Goal: Information Seeking & Learning: Learn about a topic

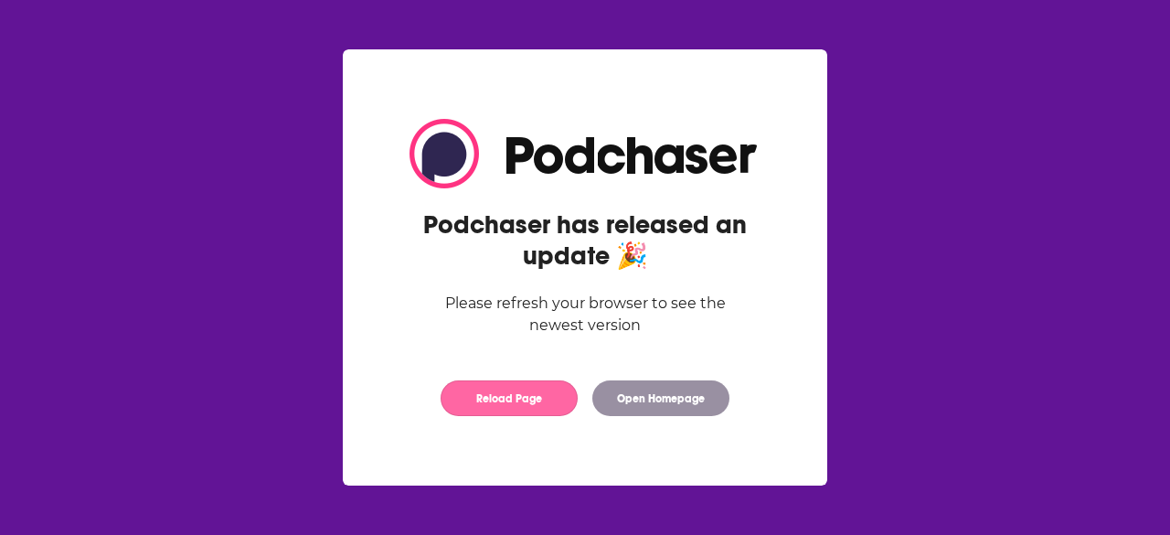
click at [532, 401] on button "Reload Page" at bounding box center [509, 398] width 137 height 36
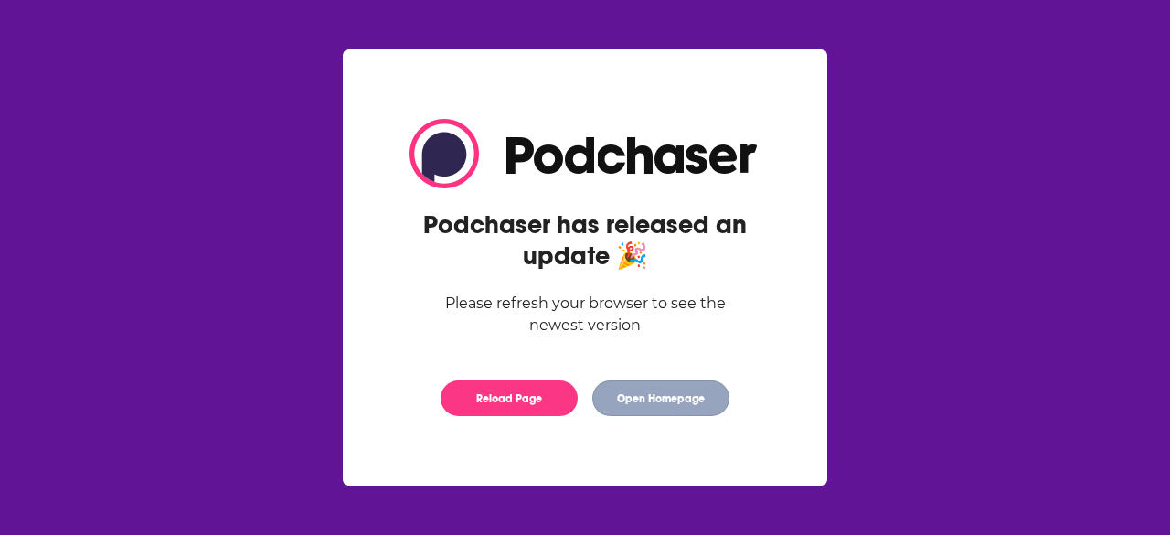
click at [658, 398] on button "Open Homepage" at bounding box center [660, 398] width 137 height 36
click at [691, 399] on button "Open Homepage" at bounding box center [660, 398] width 137 height 36
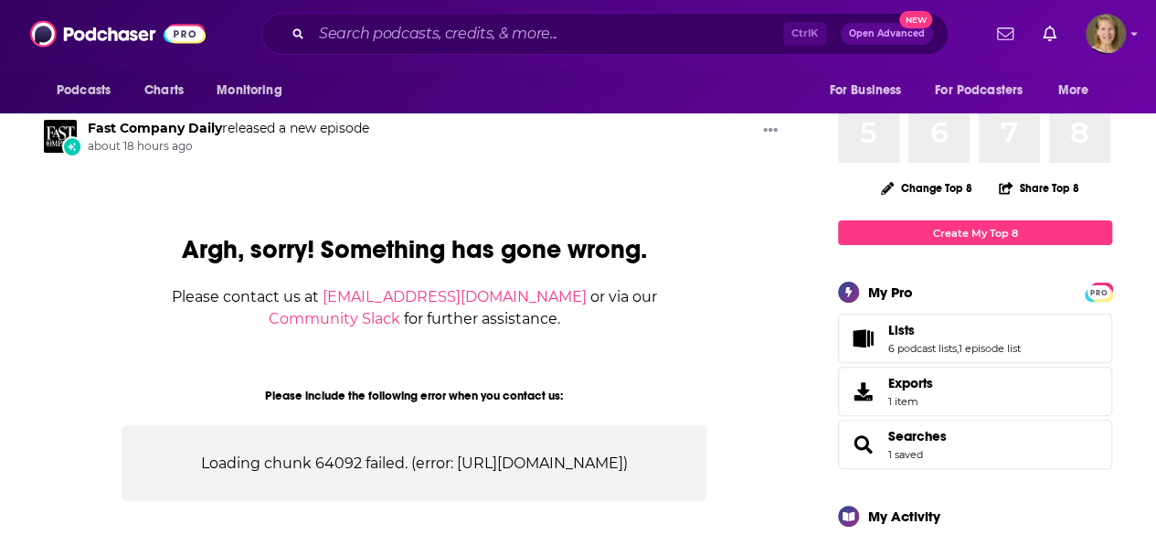
scroll to position [133, 0]
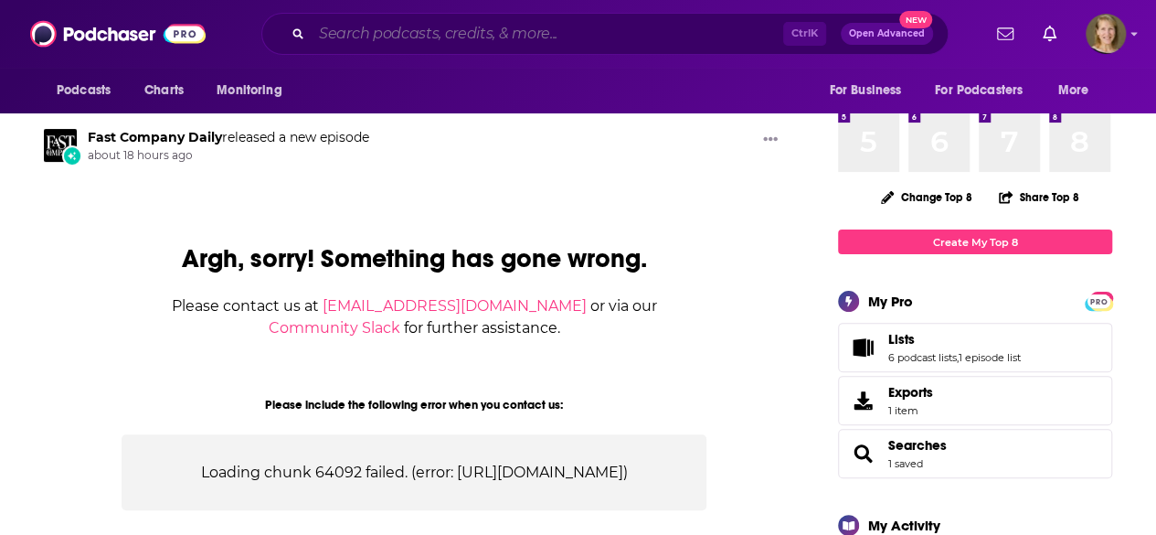
click at [324, 35] on input "Search podcasts, credits, & more..." at bounding box center [548, 33] width 472 height 29
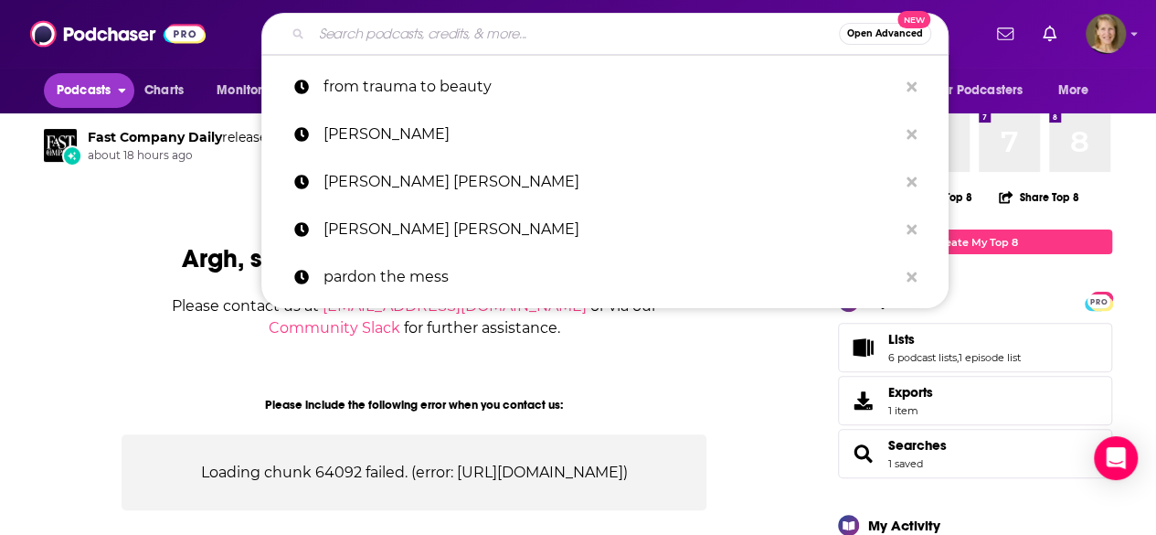
click at [95, 85] on span "Podcasts" at bounding box center [84, 91] width 54 height 26
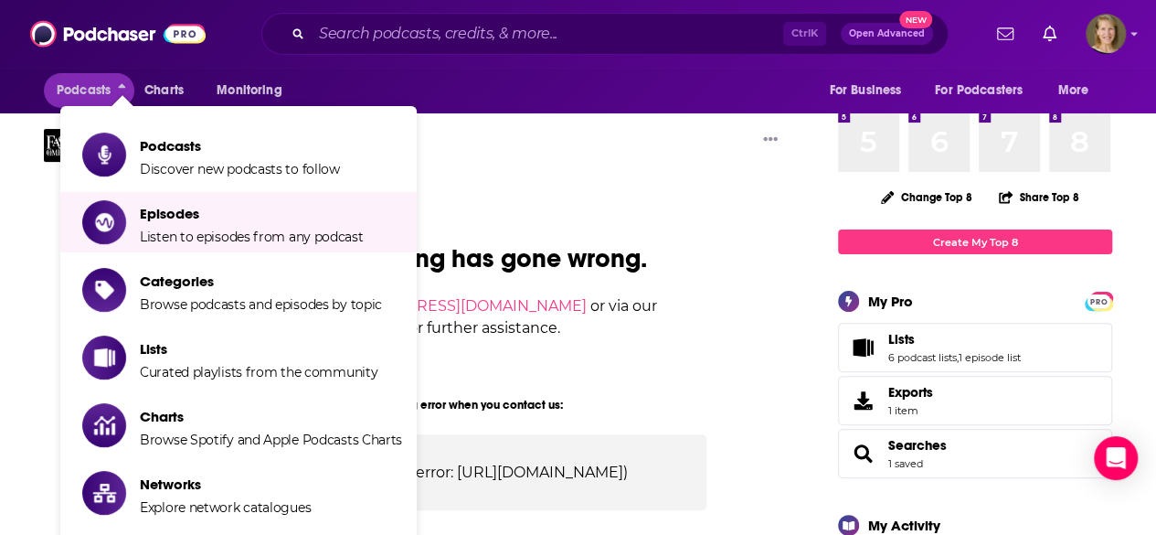
click at [474, 191] on span "Podcasts Discover new podcasts to follow Episodes Listen to episodes from any p…" at bounding box center [297, 396] width 357 height 581
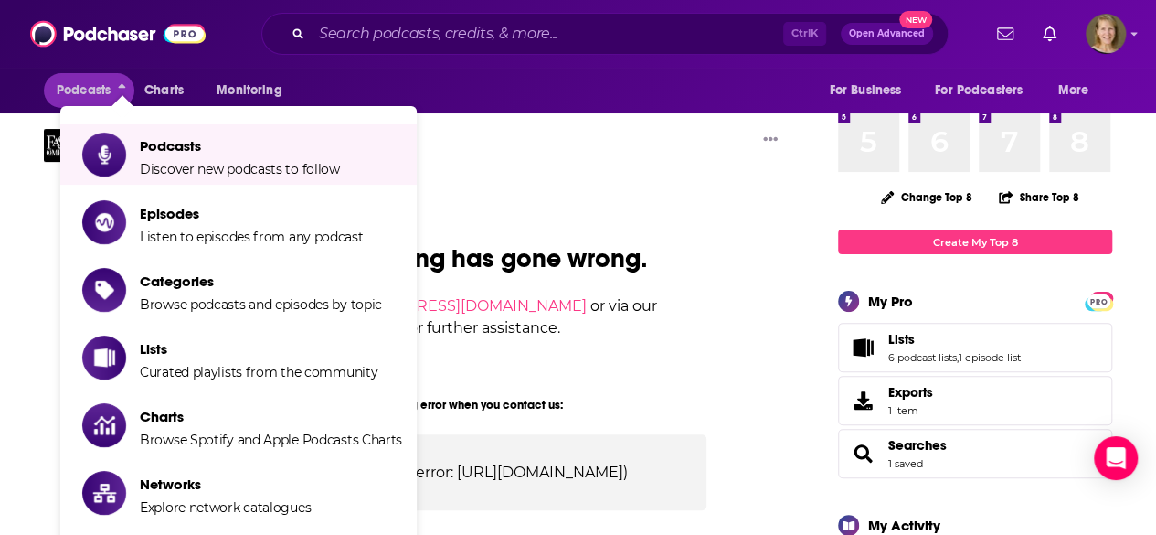
click at [565, 186] on div "Argh, sorry! Something has gone wrong. Please contact us at contact@podchaser.c…" at bounding box center [414, 406] width 741 height 463
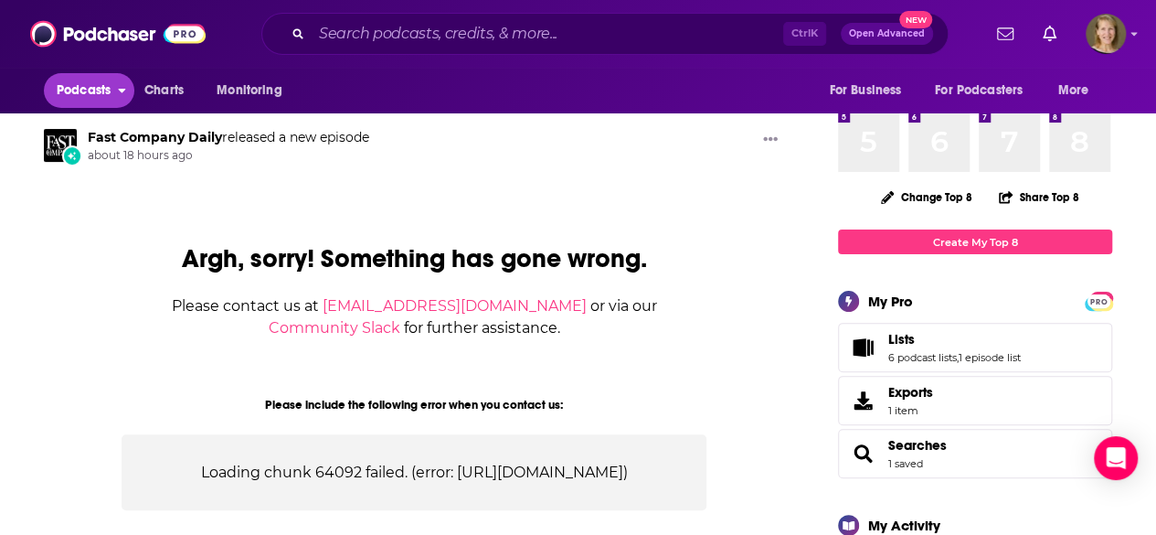
click at [96, 83] on span "Podcasts" at bounding box center [84, 91] width 54 height 26
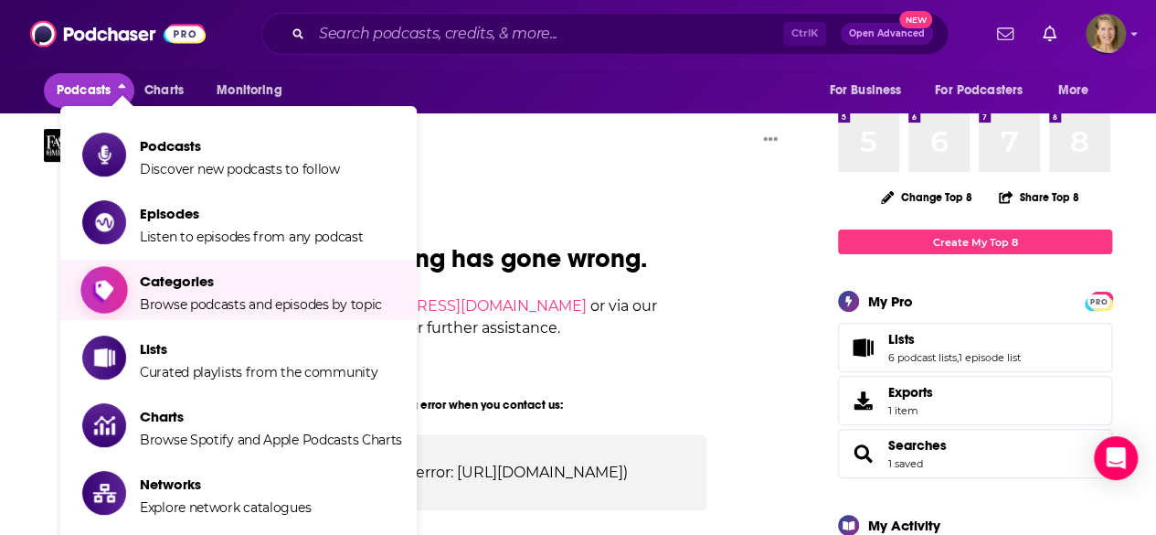
click at [196, 274] on span "Categories" at bounding box center [261, 280] width 242 height 17
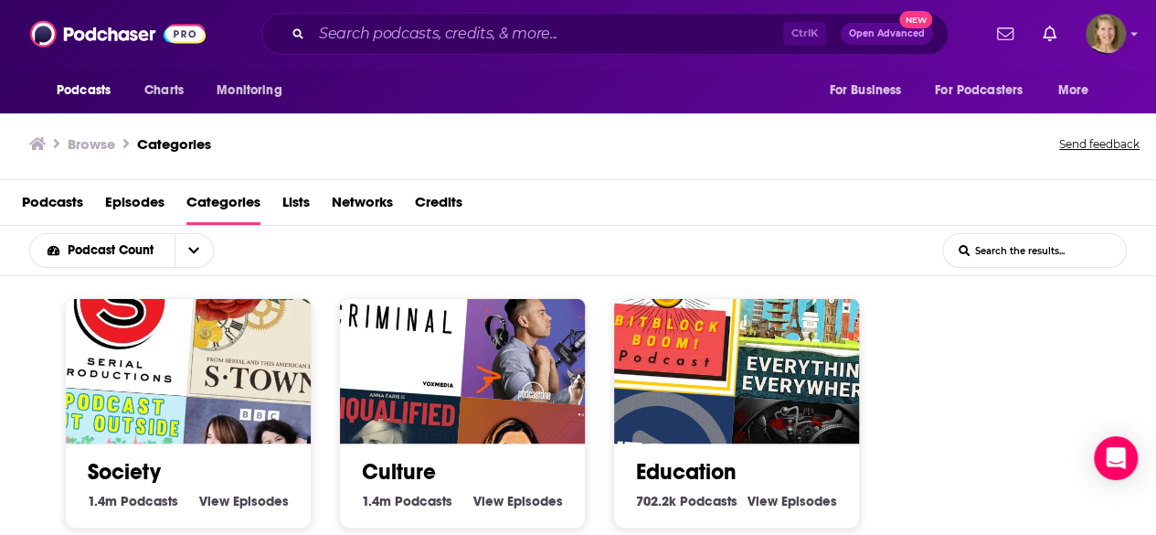
scroll to position [1, 0]
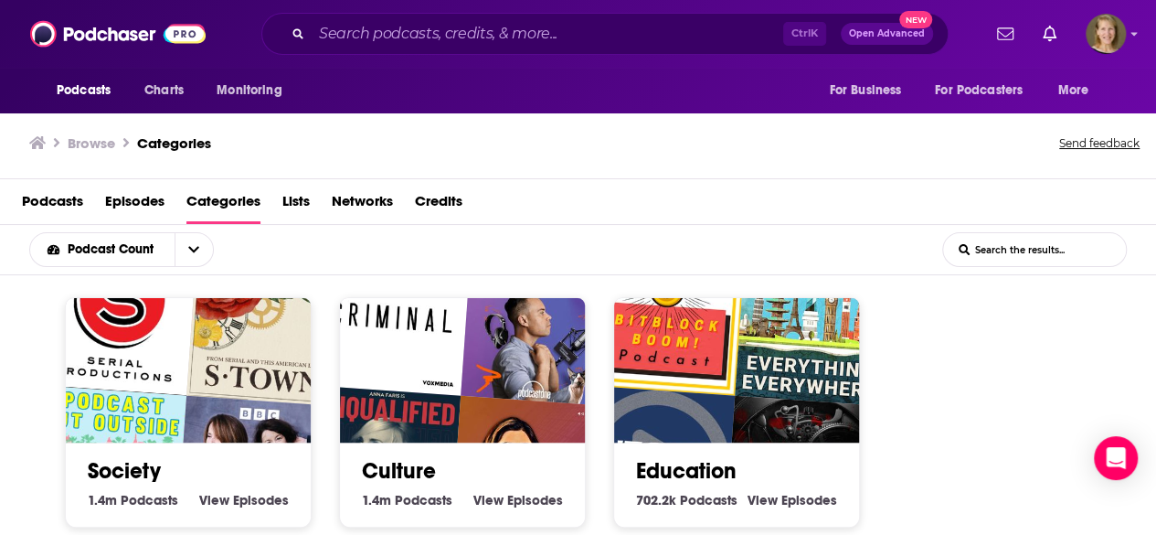
click at [218, 203] on span "Categories" at bounding box center [223, 204] width 74 height 37
click at [197, 249] on icon "open menu" at bounding box center [193, 249] width 11 height 13
click at [69, 196] on span "Podcasts" at bounding box center [52, 204] width 61 height 37
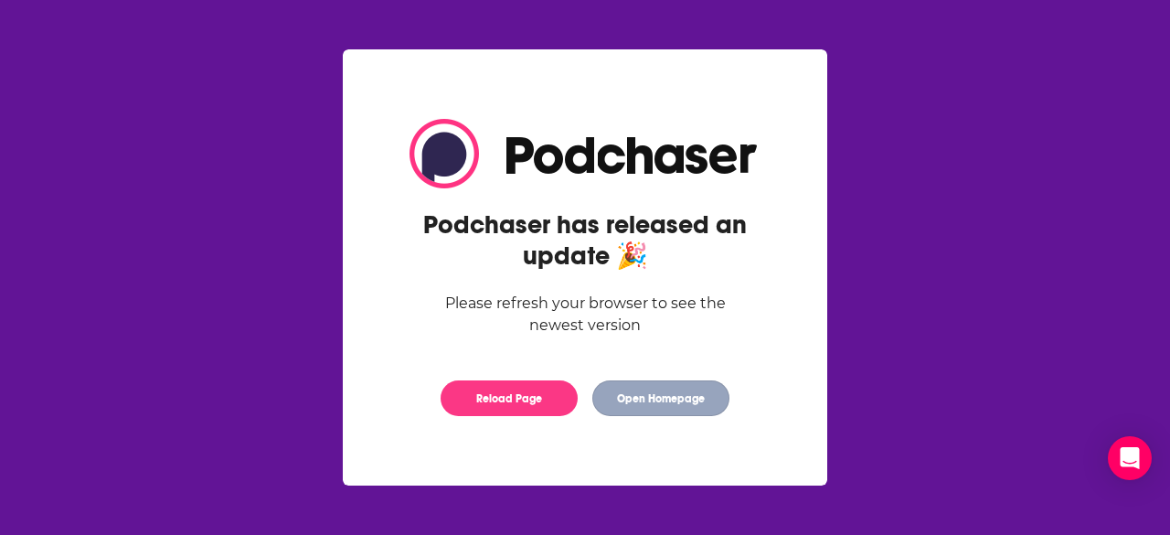
click at [627, 399] on button "Open Homepage" at bounding box center [660, 398] width 137 height 36
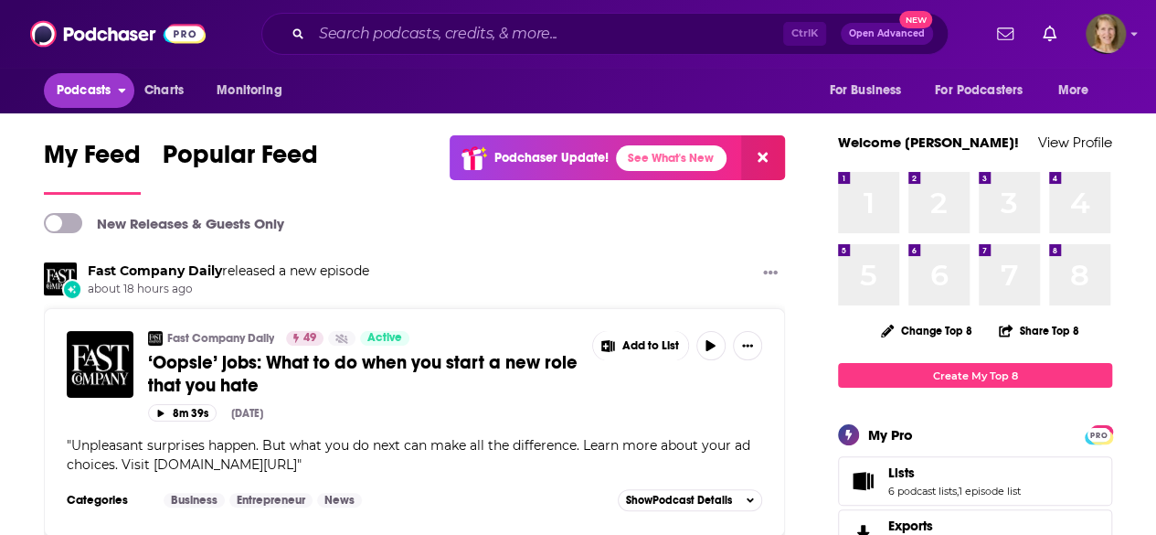
click at [78, 93] on span "Podcasts" at bounding box center [84, 91] width 54 height 26
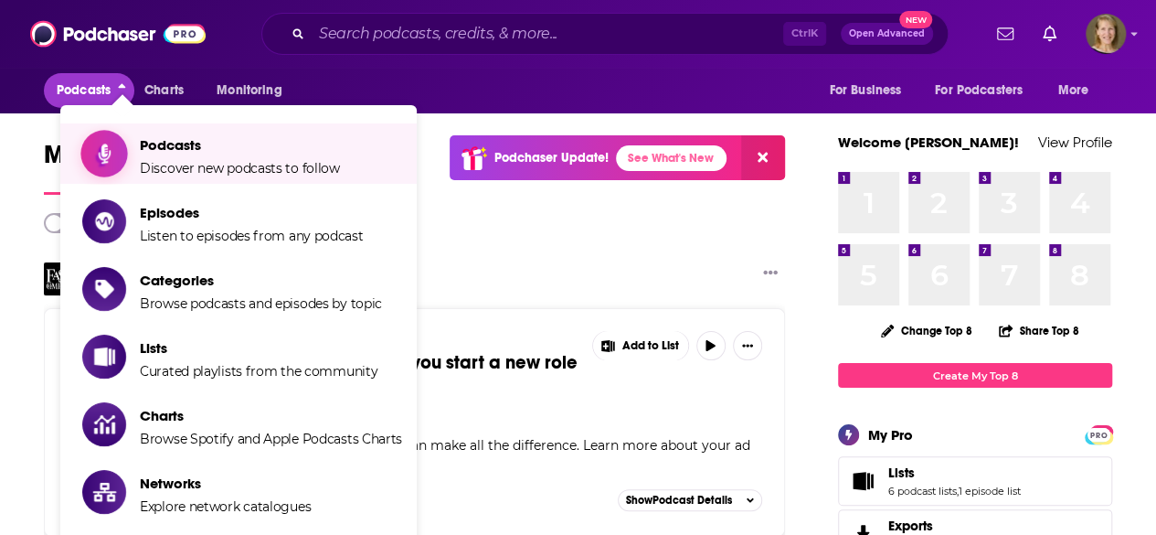
click at [165, 149] on span "Podcasts" at bounding box center [240, 144] width 200 height 17
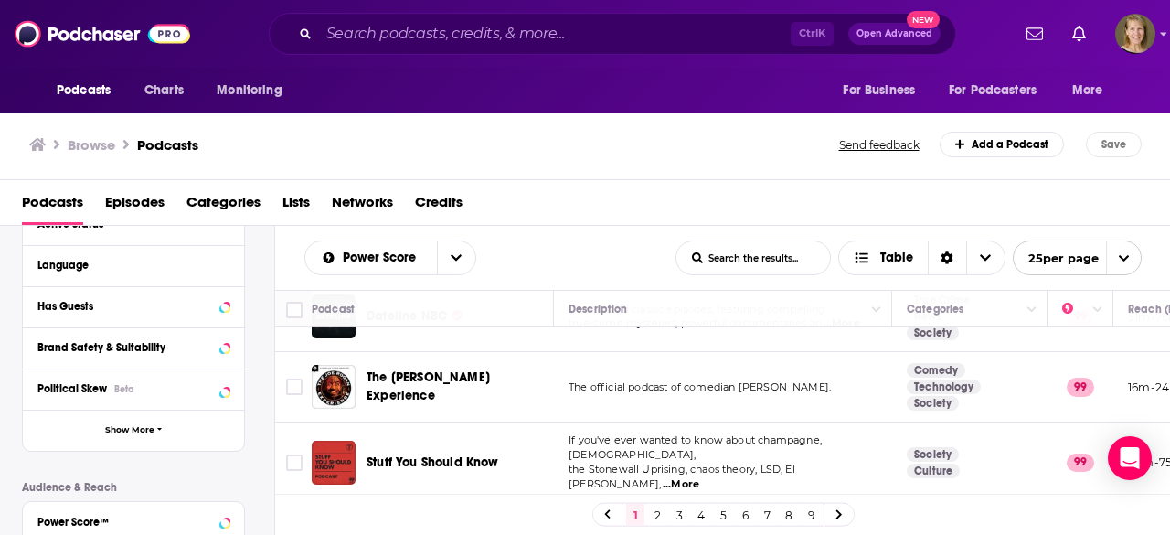
scroll to position [261, 0]
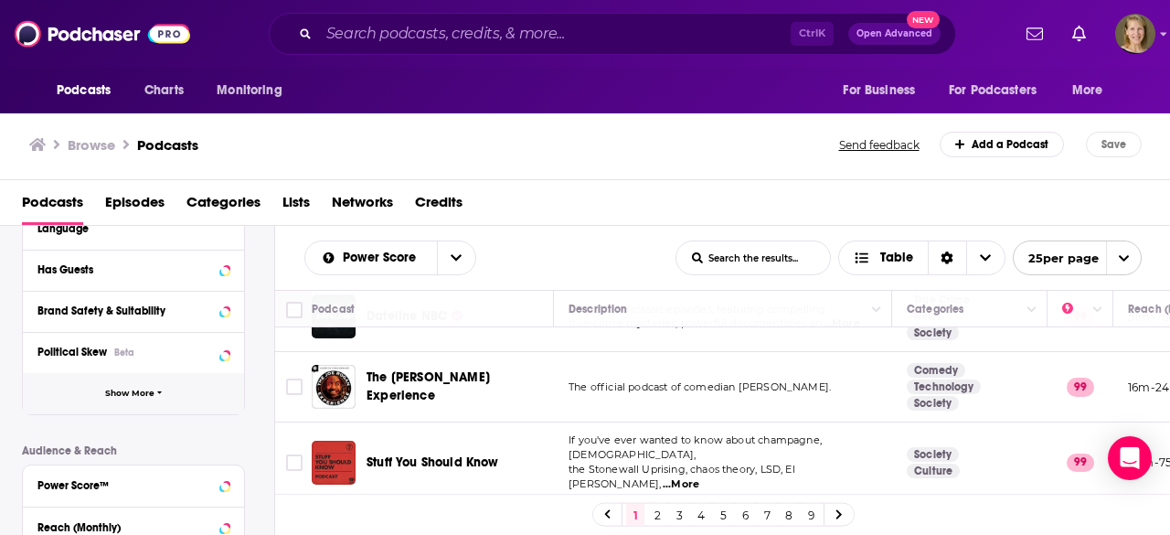
click at [152, 385] on button "Show More" at bounding box center [133, 393] width 221 height 41
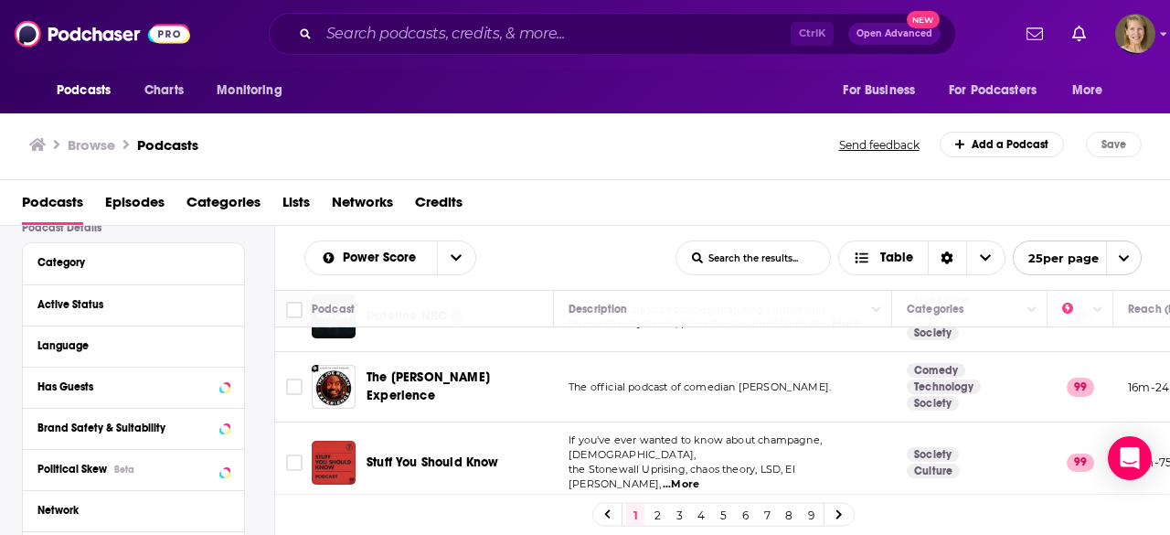
scroll to position [139, 0]
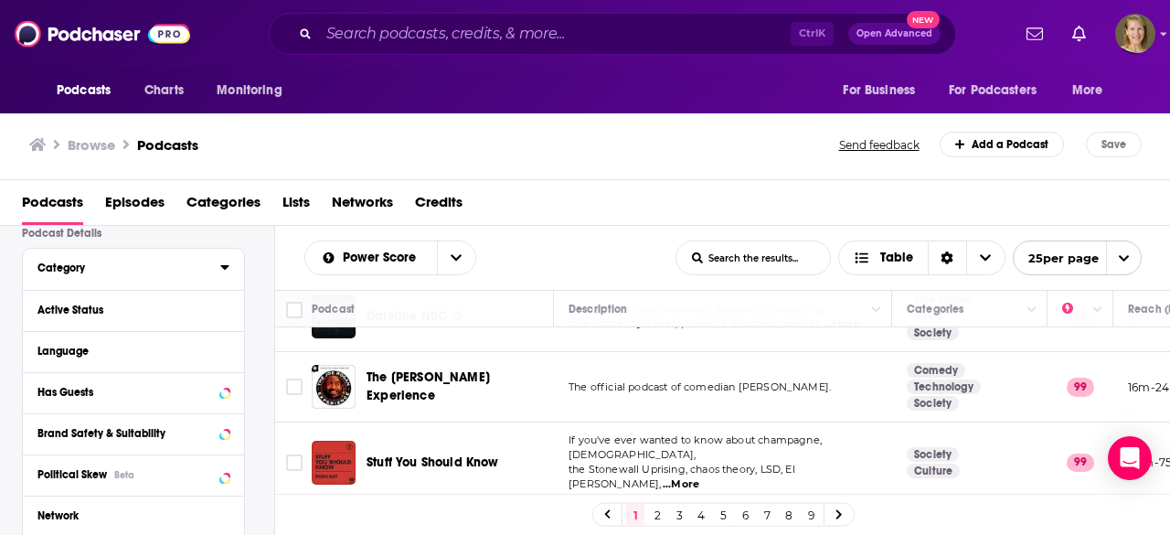
click at [73, 270] on div "Category" at bounding box center [122, 267] width 171 height 13
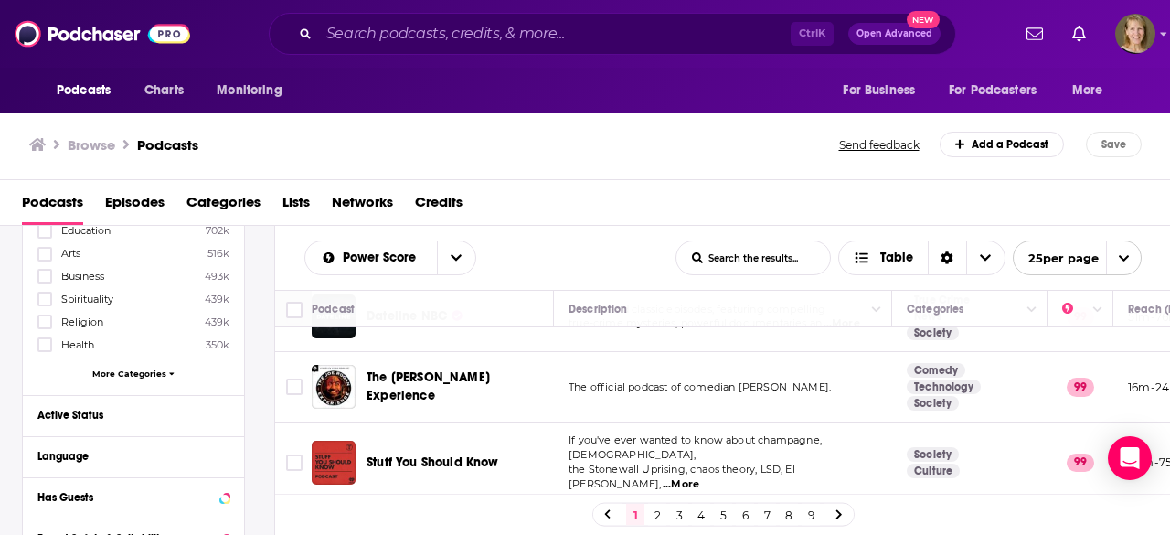
scroll to position [293, 0]
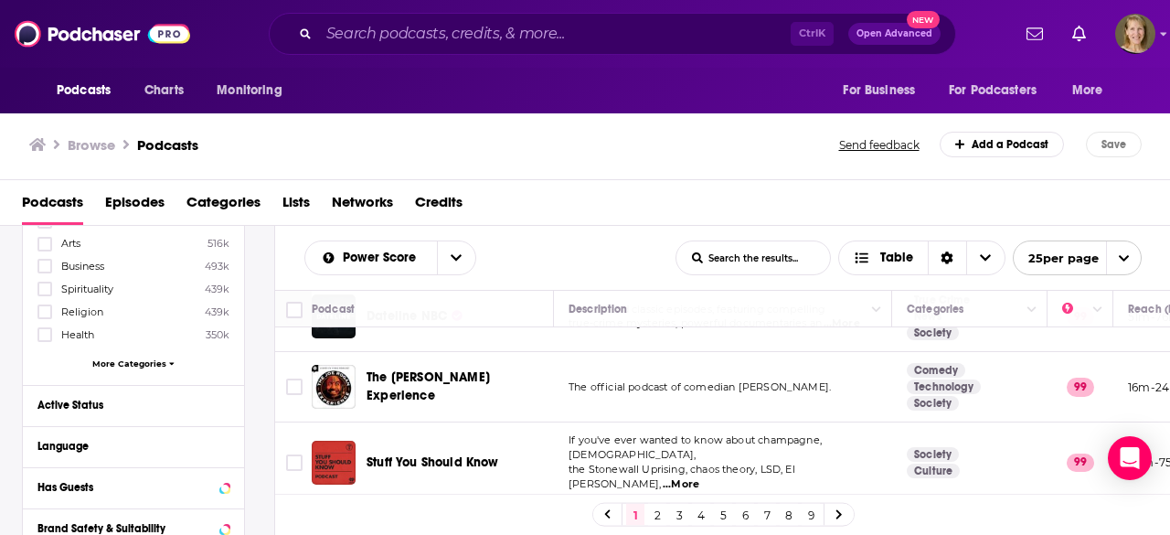
click at [118, 359] on span "More Categories" at bounding box center [129, 363] width 74 height 10
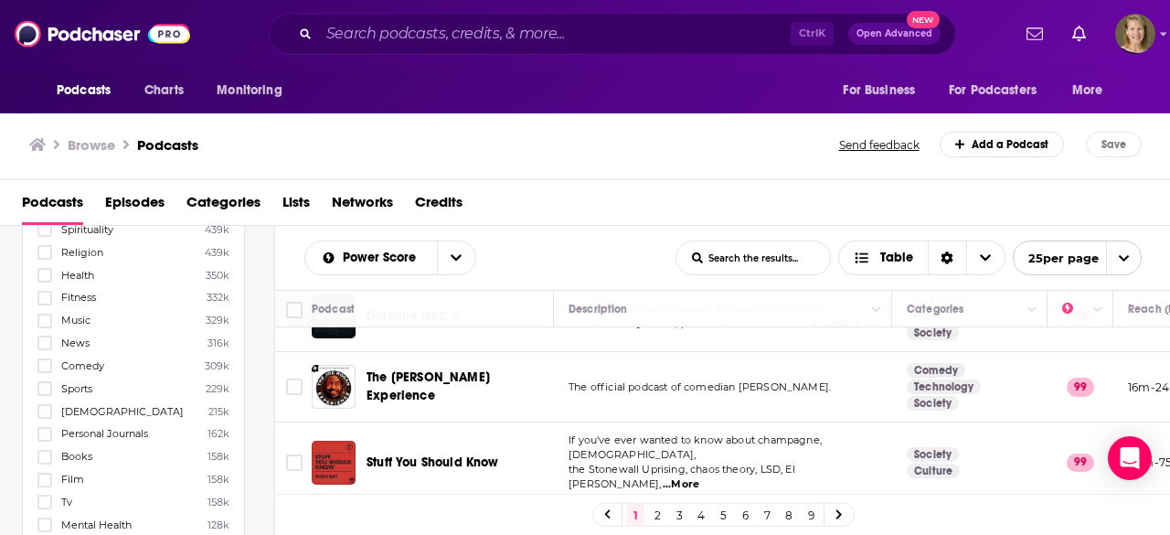
scroll to position [362, 0]
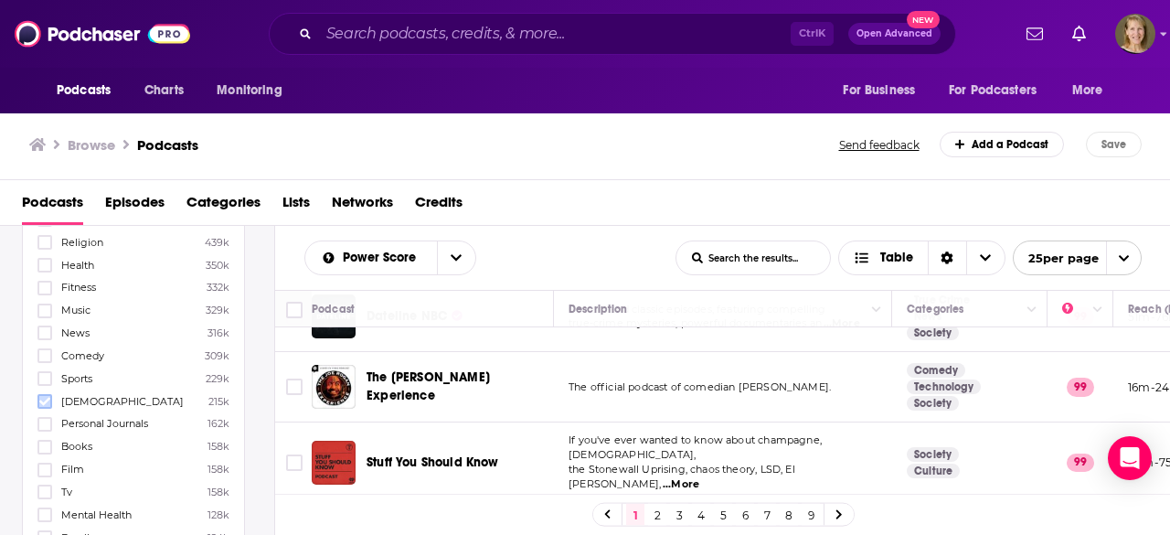
click at [46, 398] on icon at bounding box center [44, 402] width 11 height 8
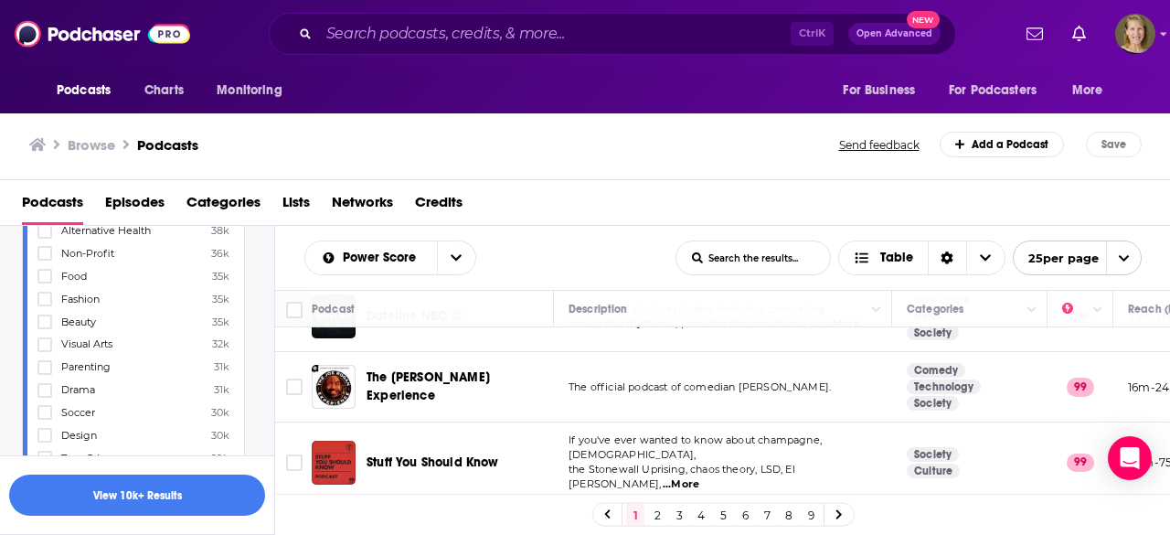
scroll to position [1169, 0]
click at [44, 361] on icon at bounding box center [44, 366] width 11 height 11
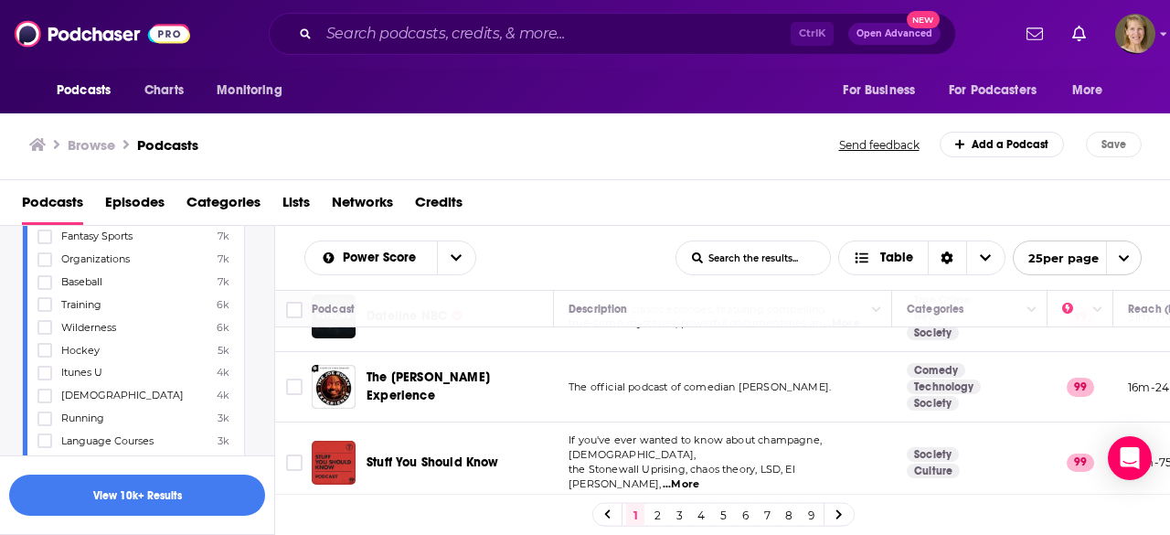
scroll to position [2001, 0]
click at [147, 488] on button "View 10k+ Results" at bounding box center [137, 494] width 256 height 41
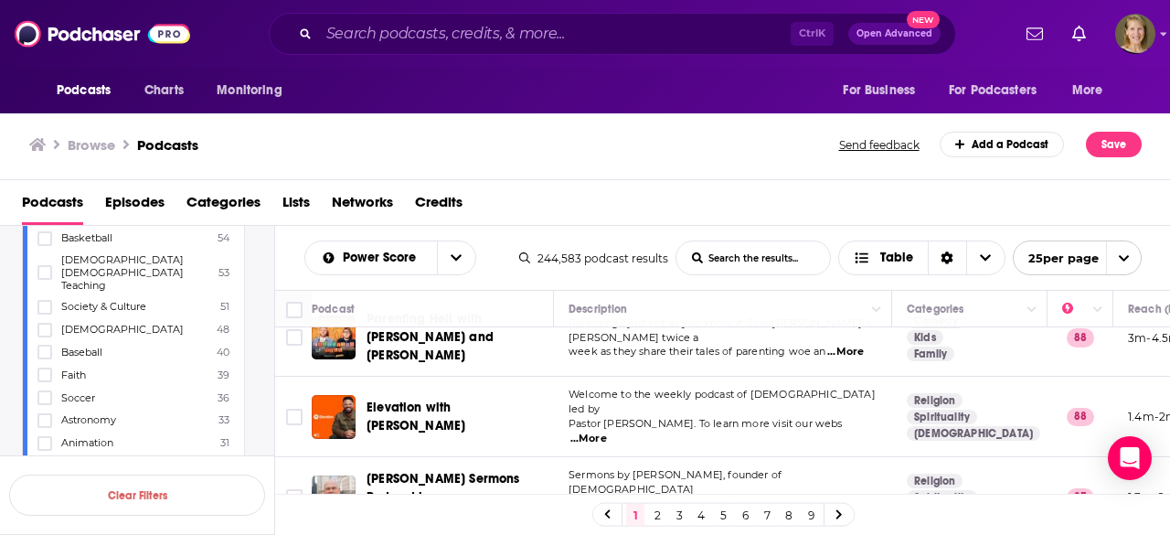
click at [391, 30] on input "Search podcasts, credits, & more..." at bounding box center [555, 33] width 472 height 29
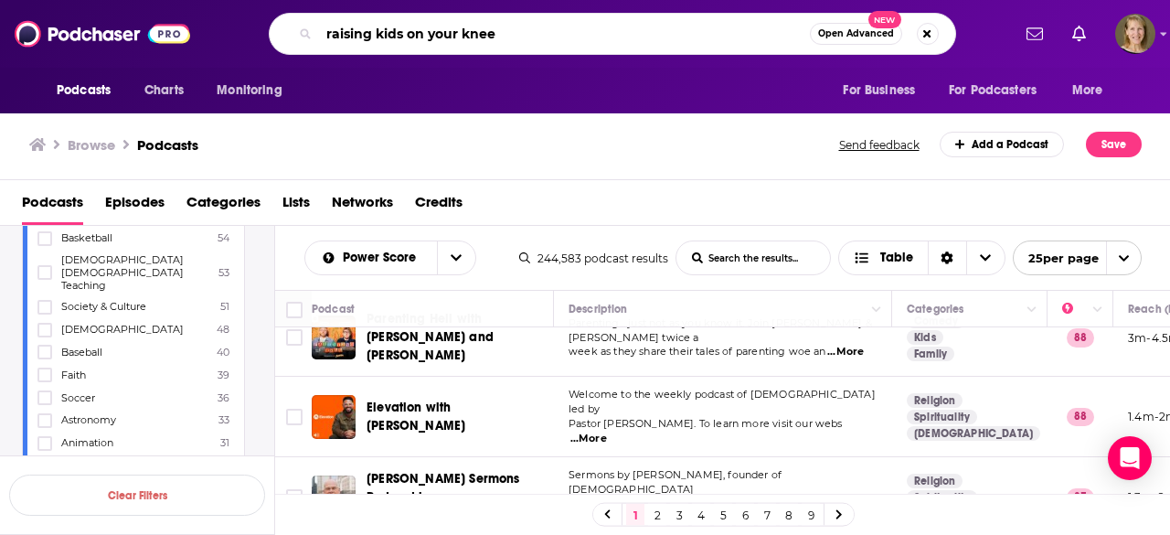
type input "raising kids on your knees"
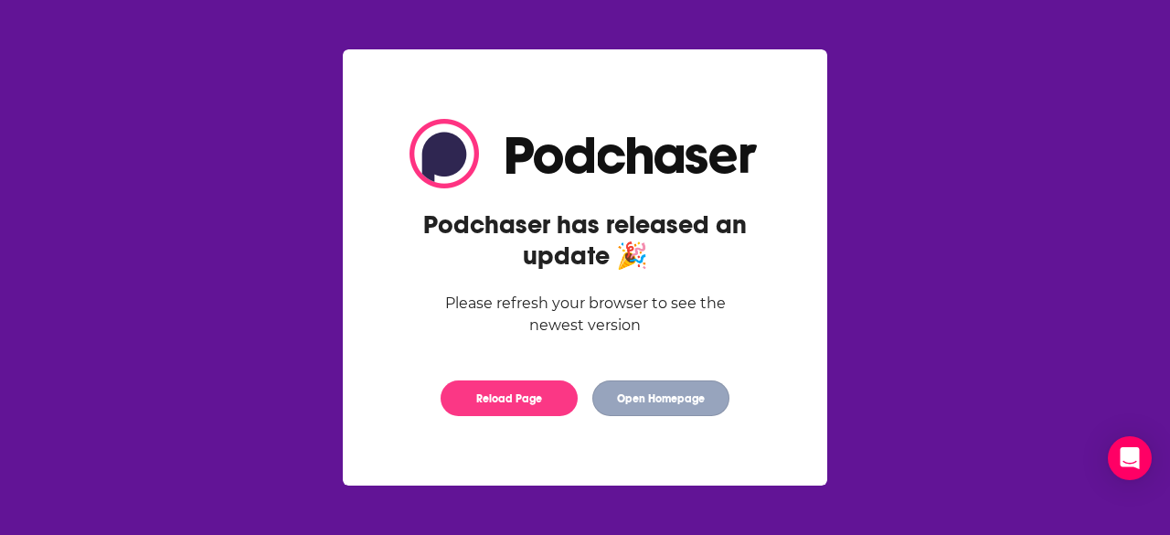
click at [639, 401] on button "Open Homepage" at bounding box center [660, 398] width 137 height 36
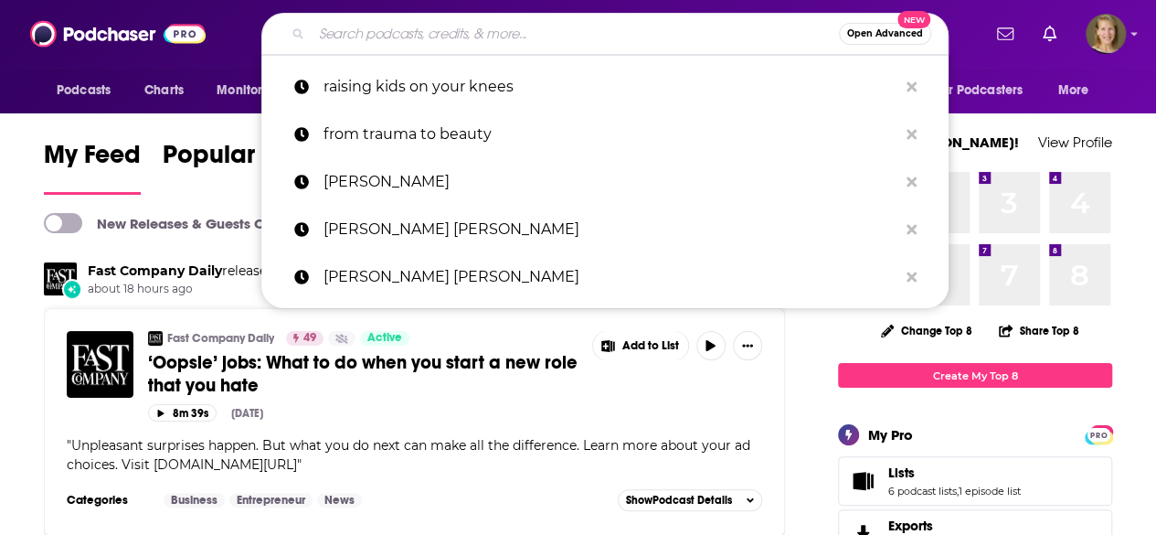
click at [324, 29] on input "Search podcasts, credits, & more..." at bounding box center [575, 33] width 527 height 29
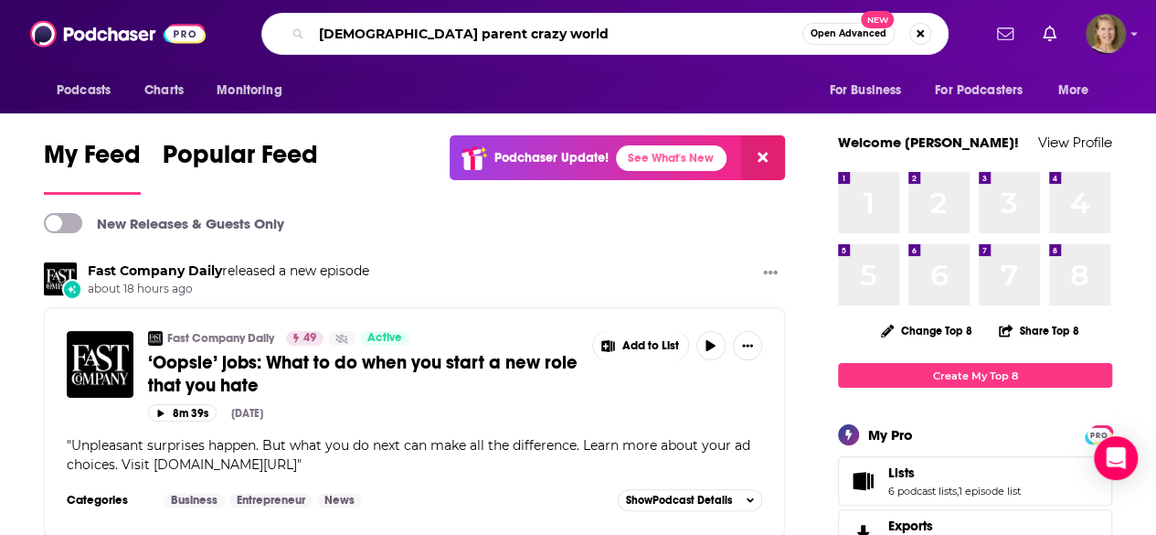
type input "christian parent crazy world"
